Goal: Information Seeking & Learning: Learn about a topic

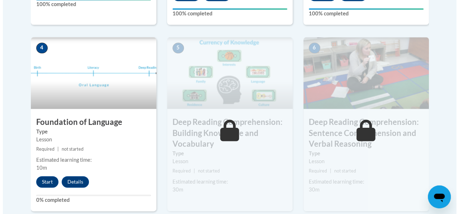
scroll to position [391, 0]
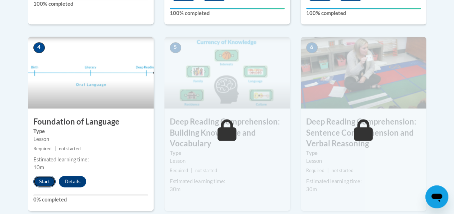
click at [38, 178] on button "Start" at bounding box center [44, 181] width 22 height 11
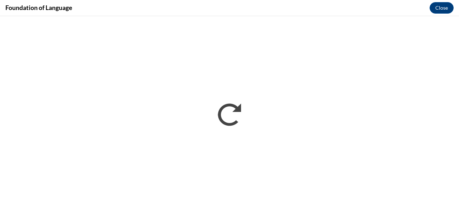
scroll to position [0, 0]
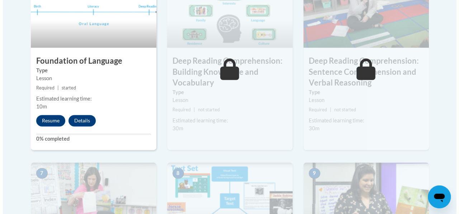
scroll to position [453, 0]
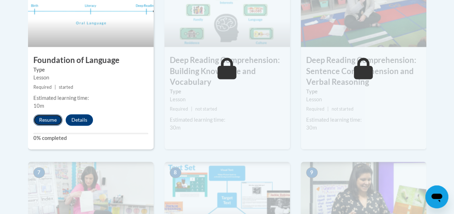
click at [46, 120] on button "Resume" at bounding box center [47, 119] width 29 height 11
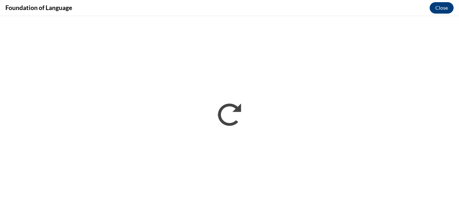
scroll to position [0, 0]
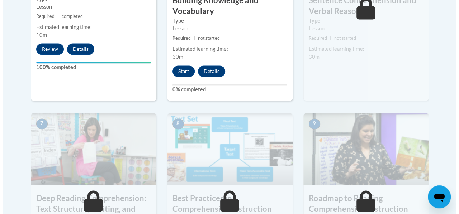
scroll to position [524, 0]
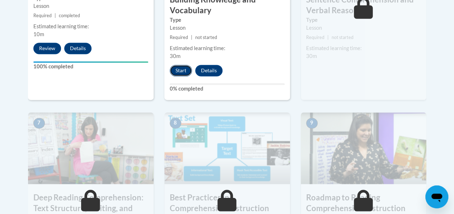
click at [178, 69] on button "Start" at bounding box center [181, 70] width 22 height 11
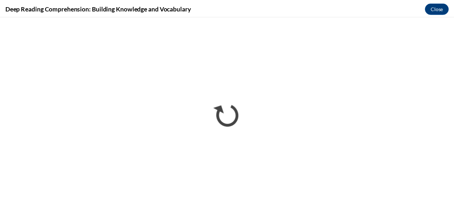
scroll to position [0, 0]
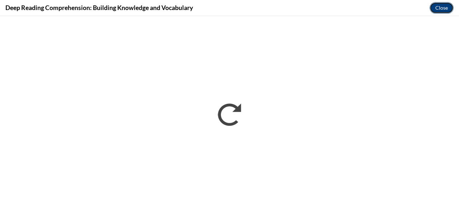
click at [442, 10] on button "Close" at bounding box center [442, 7] width 24 height 11
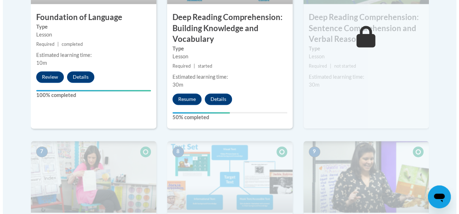
scroll to position [495, 0]
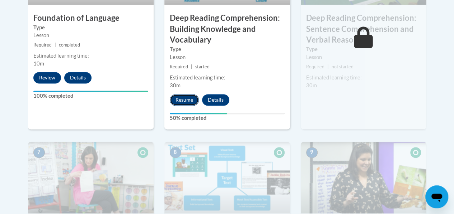
click at [184, 98] on button "Resume" at bounding box center [184, 99] width 29 height 11
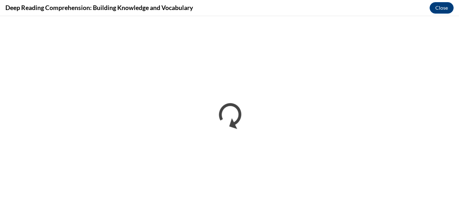
scroll to position [0, 0]
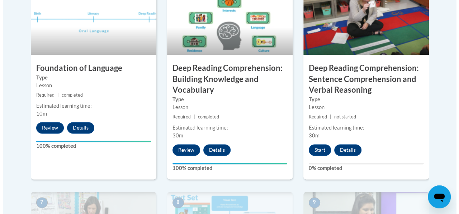
scroll to position [444, 0]
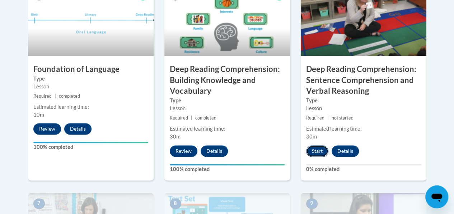
click at [310, 146] on button "Start" at bounding box center [317, 151] width 22 height 11
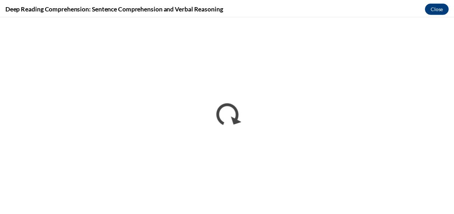
scroll to position [0, 0]
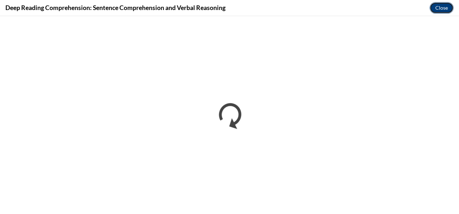
click at [439, 5] on button "Close" at bounding box center [442, 7] width 24 height 11
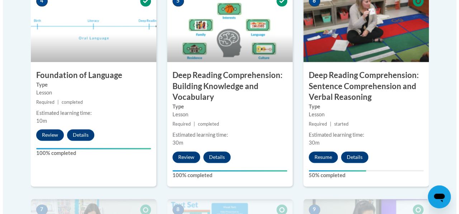
scroll to position [436, 0]
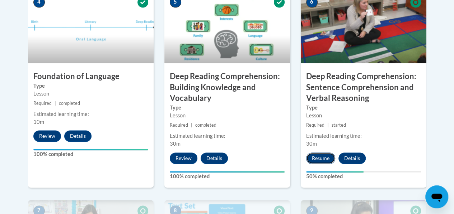
click at [316, 162] on button "Resume" at bounding box center [320, 158] width 29 height 11
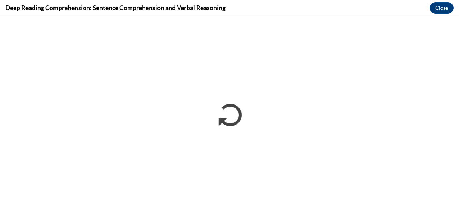
scroll to position [0, 0]
